Goal: Find contact information: Find contact information

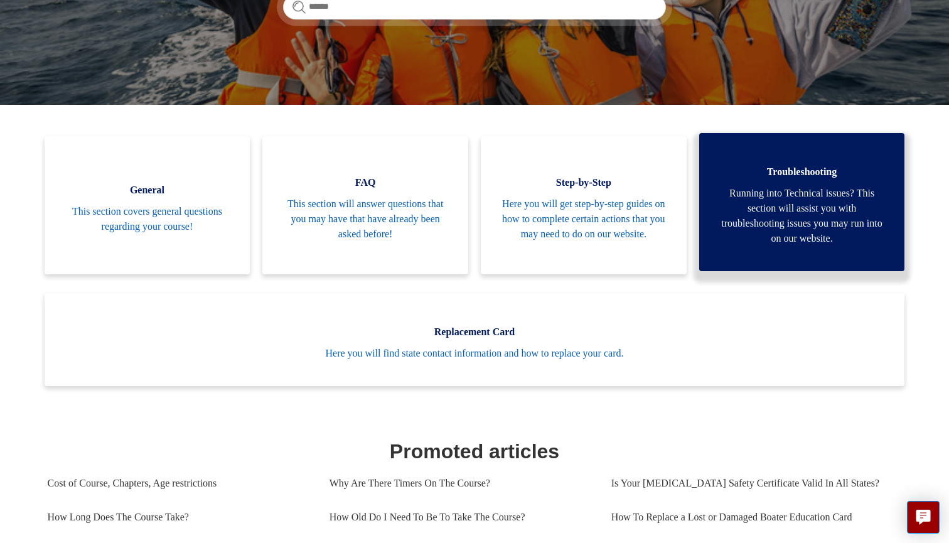
scroll to position [225, 0]
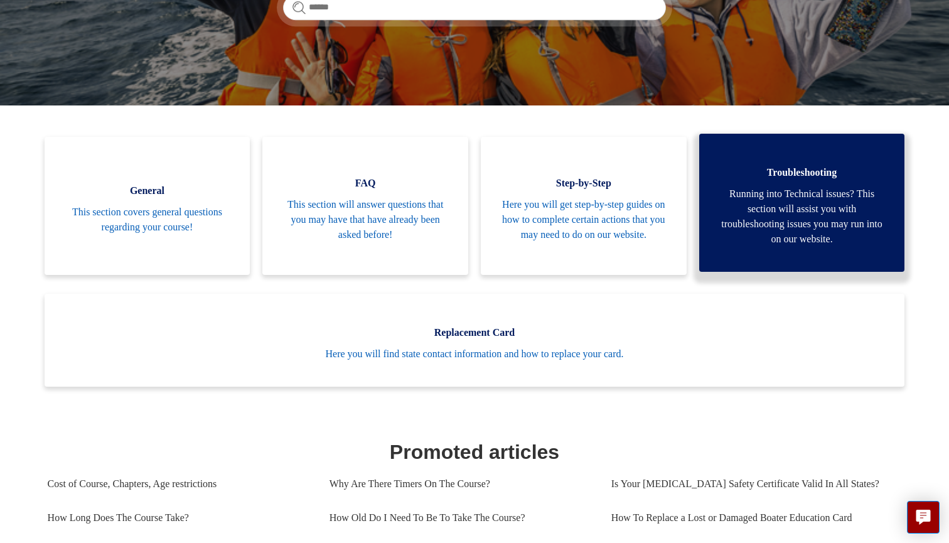
click at [833, 176] on span "Troubleshooting" at bounding box center [802, 172] width 168 height 15
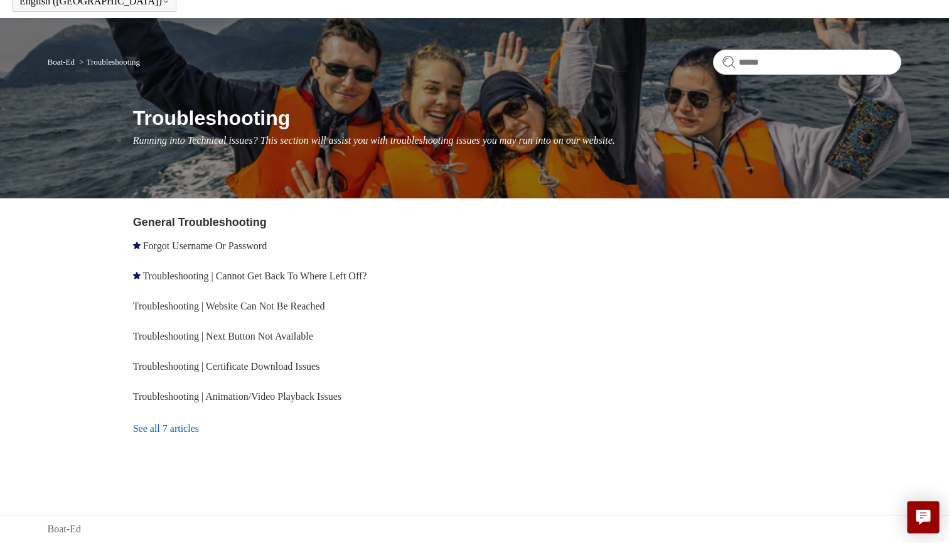
scroll to position [62, 0]
click at [193, 422] on link "See all 7 articles" at bounding box center [306, 429] width 346 height 34
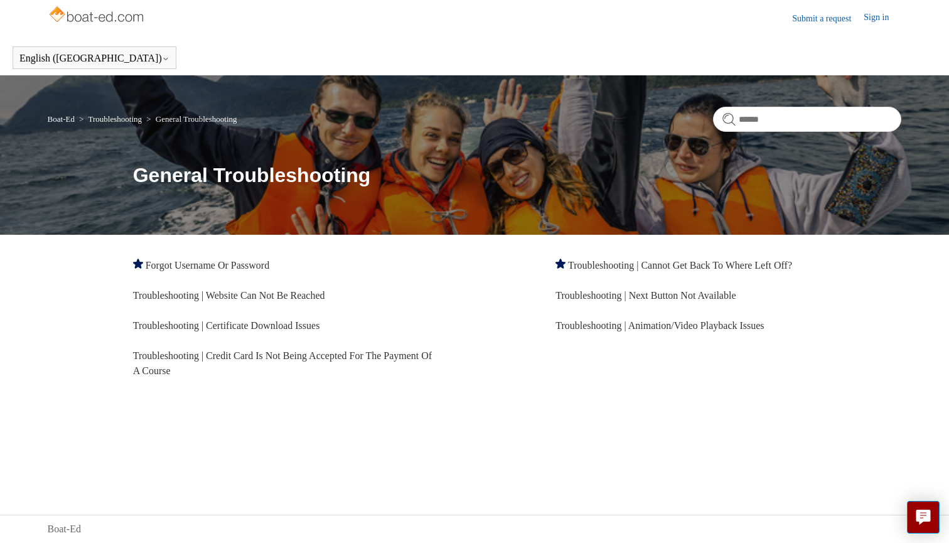
scroll to position [4, 0]
click at [792, 21] on link "Submit a request" at bounding box center [828, 18] width 72 height 13
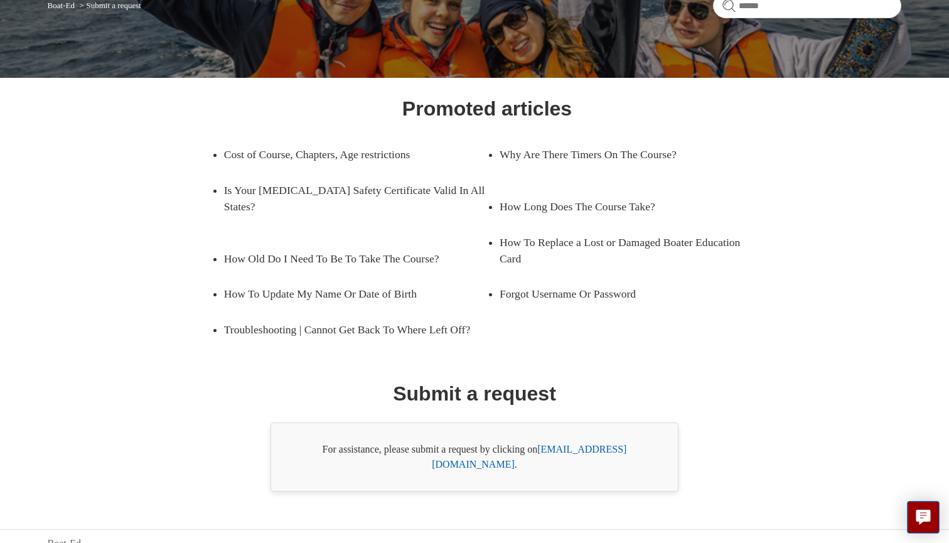
scroll to position [117, 0]
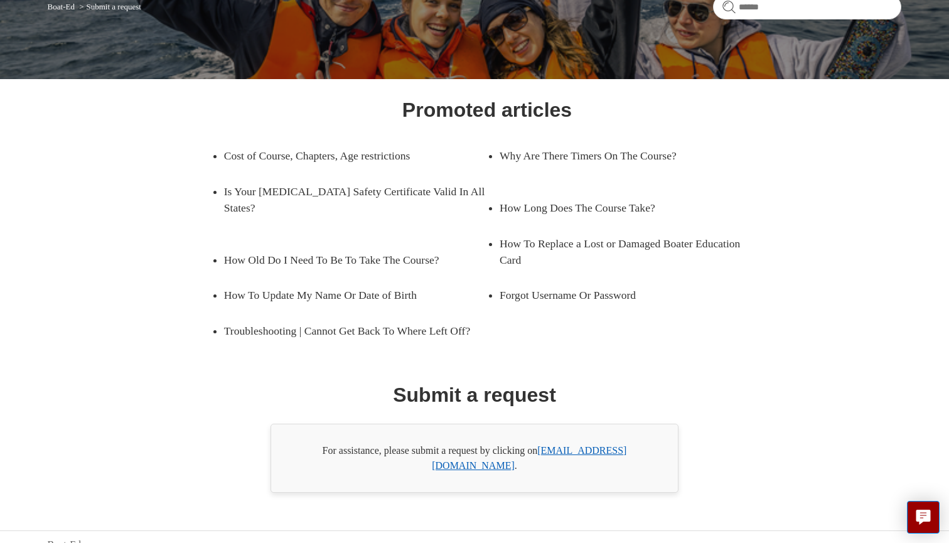
click at [591, 451] on link "support@boat-ed.com" at bounding box center [529, 458] width 195 height 26
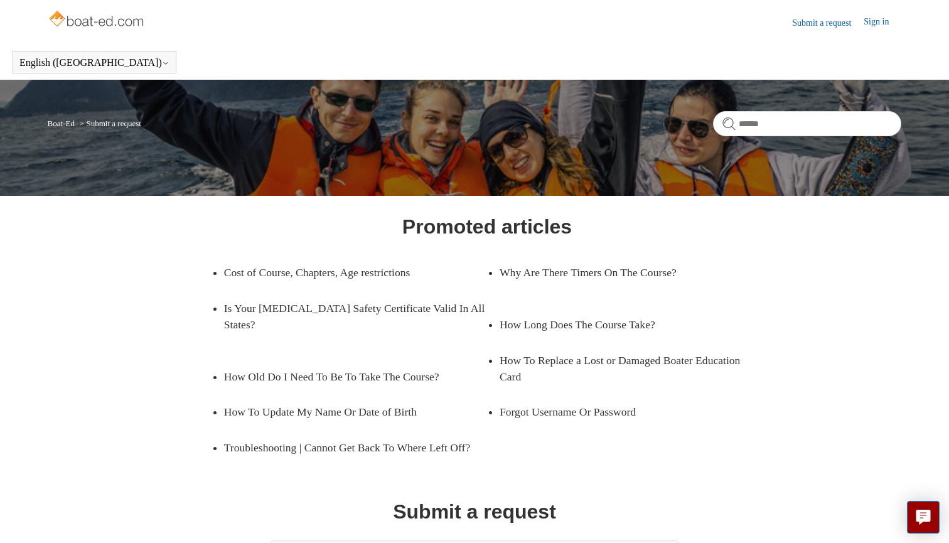
scroll to position [0, 0]
